Goal: Information Seeking & Learning: Learn about a topic

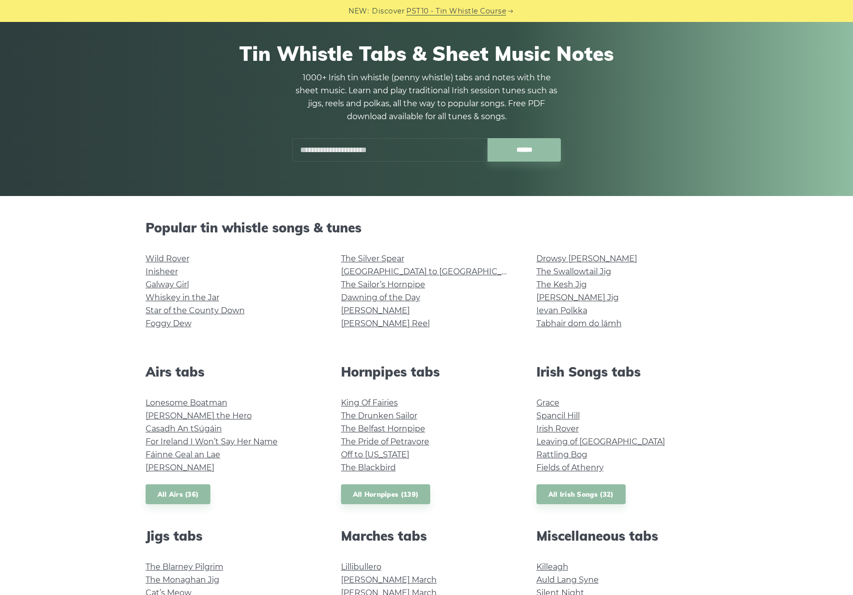
scroll to position [66, 0]
click at [573, 259] on link "Drowsy [PERSON_NAME]" at bounding box center [586, 258] width 101 height 9
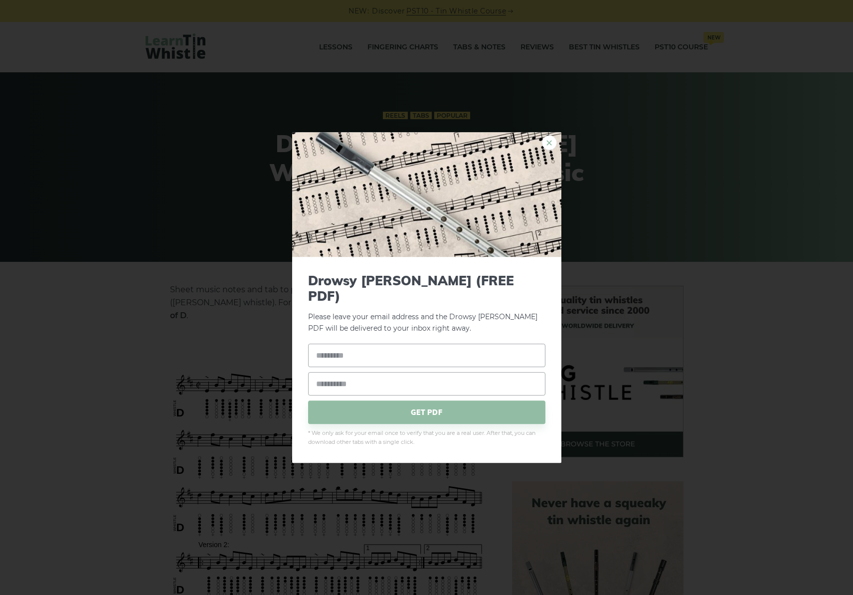
click at [552, 150] on link "×" at bounding box center [549, 142] width 15 height 15
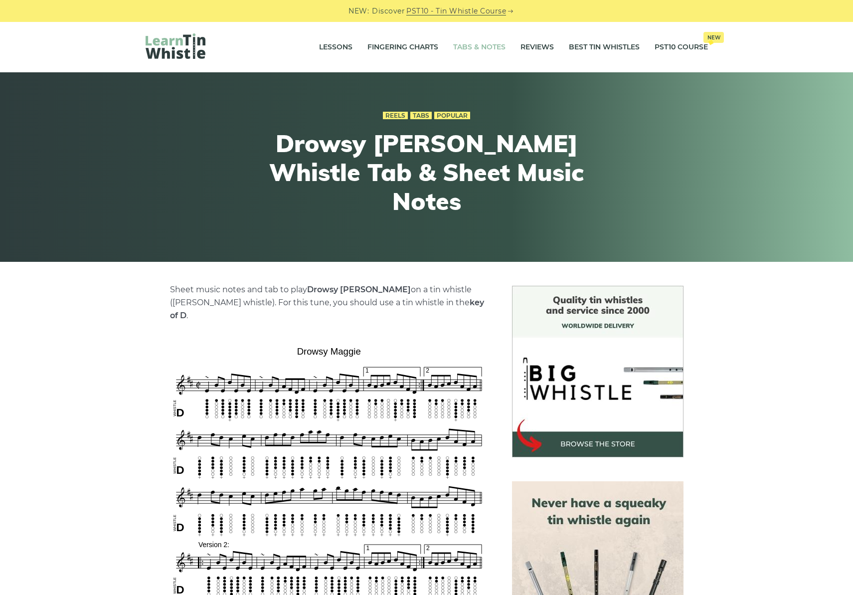
click at [472, 46] on link "Tabs & Notes" at bounding box center [479, 47] width 52 height 25
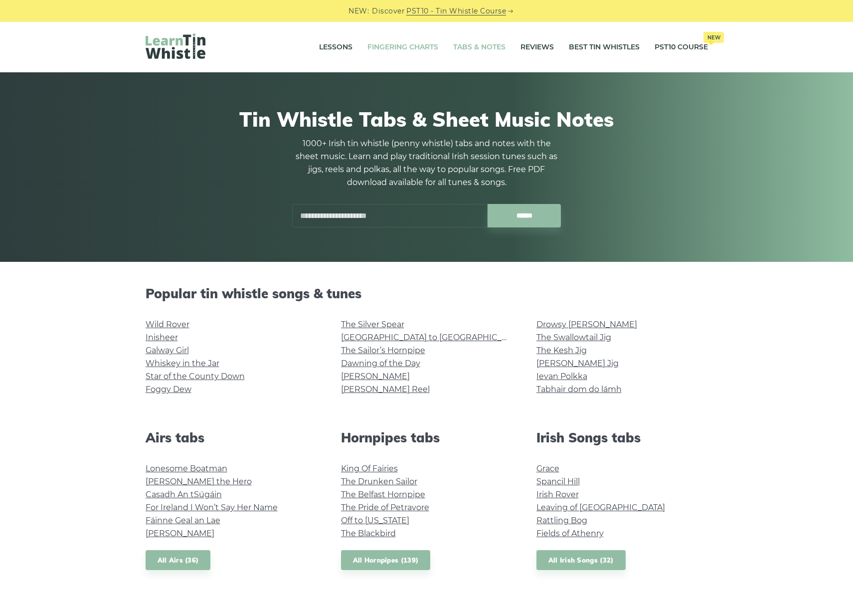
click at [418, 47] on link "Fingering Charts" at bounding box center [402, 47] width 71 height 25
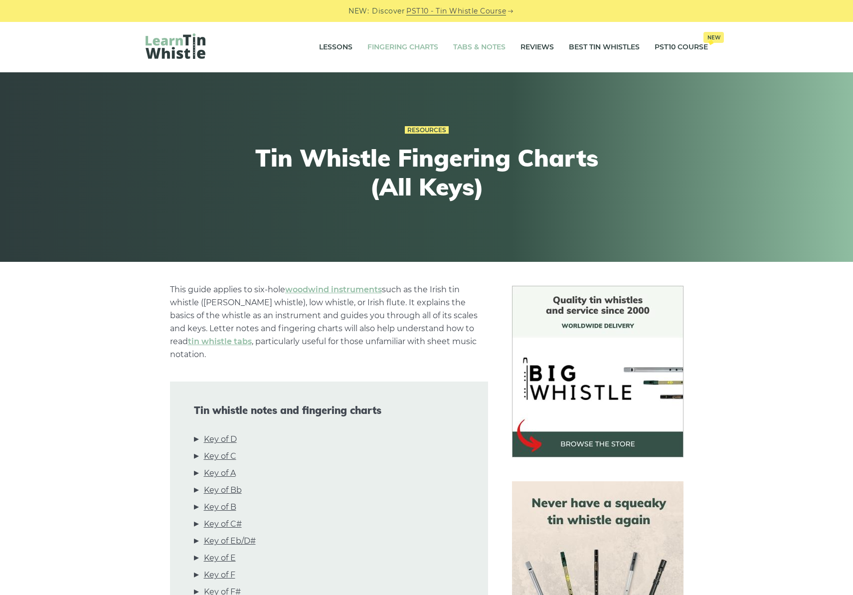
click at [488, 44] on link "Tabs & Notes" at bounding box center [479, 47] width 52 height 25
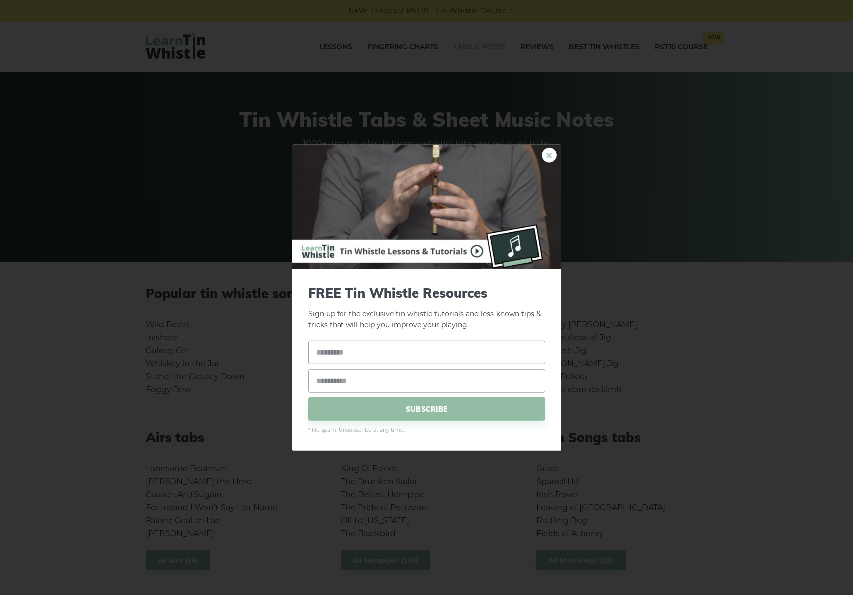
click at [549, 154] on link "×" at bounding box center [549, 154] width 15 height 15
